Goal: Information Seeking & Learning: Learn about a topic

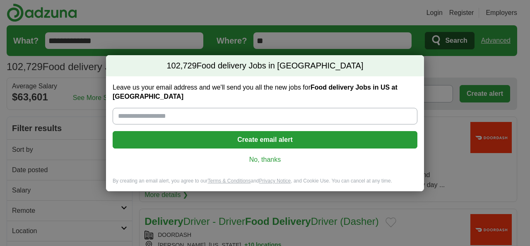
click at [274, 160] on link "No, thanks" at bounding box center [265, 159] width 292 height 9
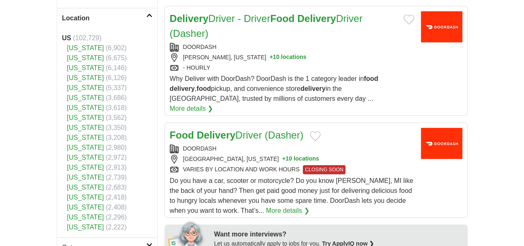
scroll to position [275, 0]
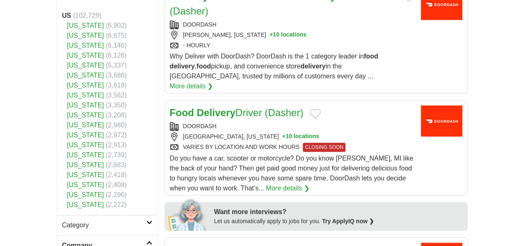
click at [67, 161] on link "[US_STATE]" at bounding box center [85, 164] width 37 height 7
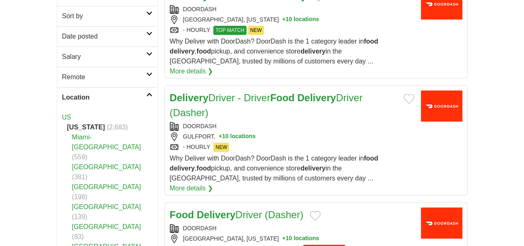
scroll to position [165, 0]
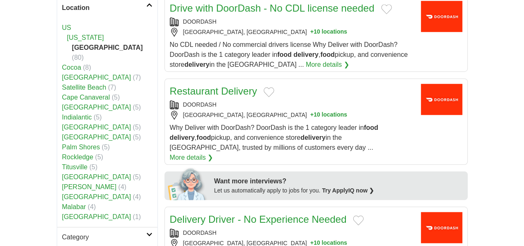
scroll to position [271, 0]
